Goal: Information Seeking & Learning: Learn about a topic

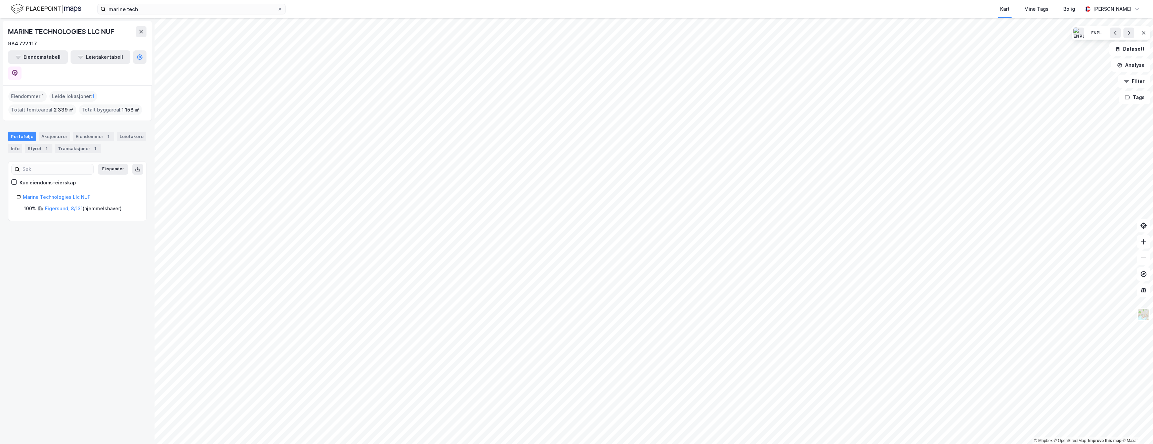
click at [116, 331] on div "MARINE TECHNOLOGIES LLC NUF 984 722 117 Eiendomstabell Leietakertabell Eiendomm…" at bounding box center [77, 231] width 155 height 426
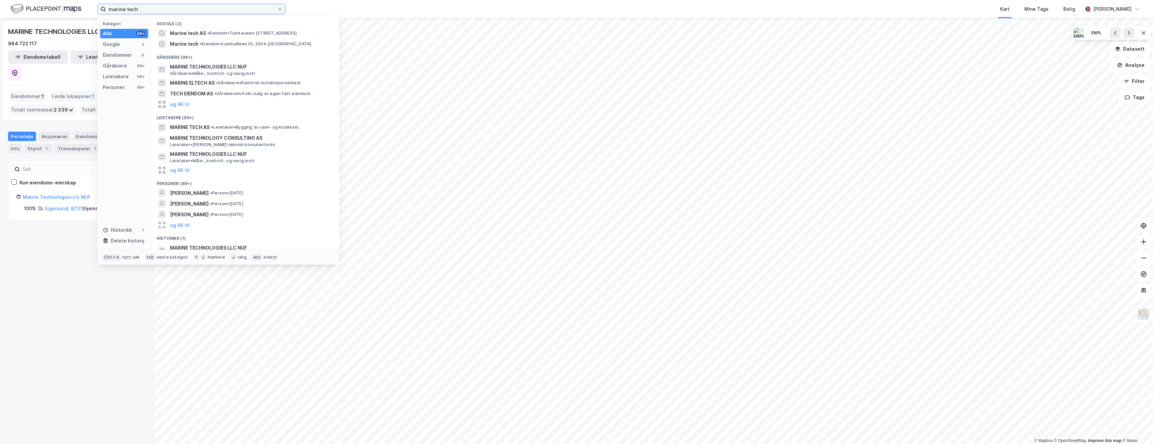
drag, startPoint x: 151, startPoint y: 8, endPoint x: 99, endPoint y: 9, distance: 52.1
click at [99, 9] on label "marine tech" at bounding box center [191, 9] width 188 height 11
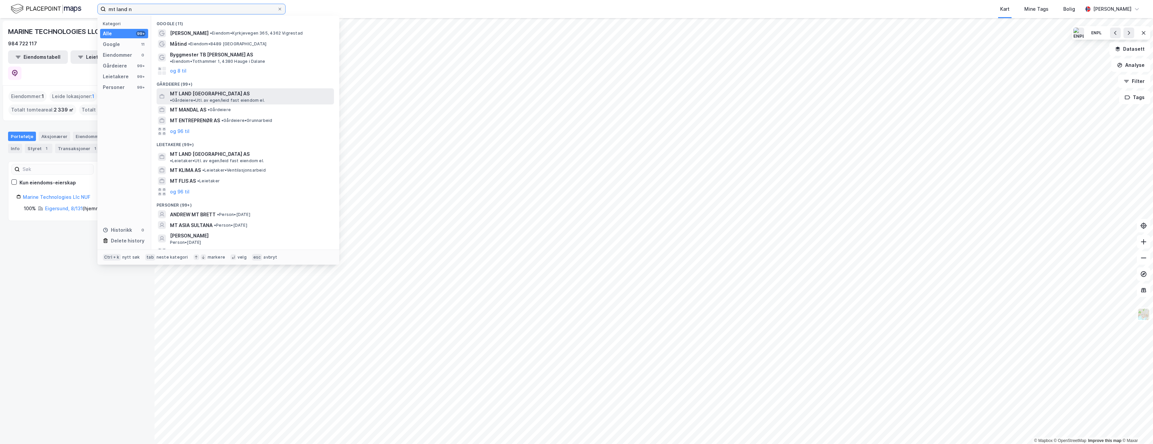
type input "mt land n"
click at [194, 90] on span "MT LAND [GEOGRAPHIC_DATA] AS" at bounding box center [210, 94] width 80 height 8
